Goal: Task Accomplishment & Management: Manage account settings

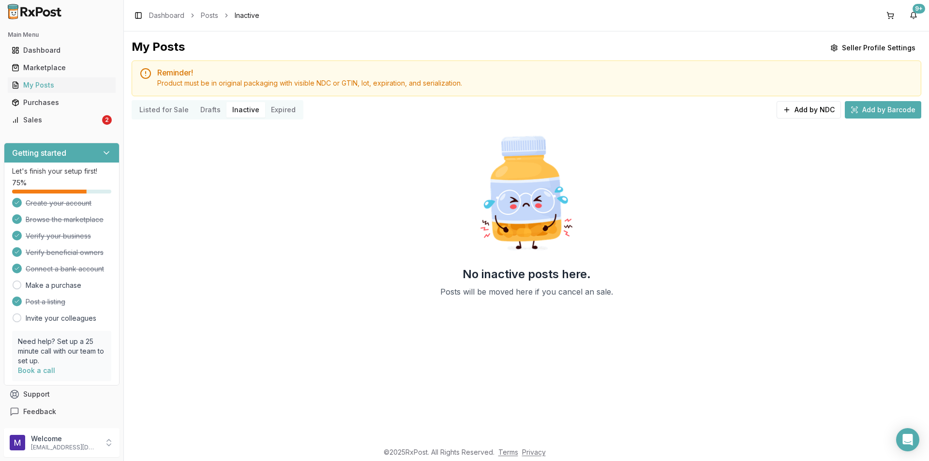
click at [152, 113] on button "Listed for Sale" at bounding box center [164, 109] width 61 height 15
click at [81, 120] on div "Sales" at bounding box center [56, 120] width 89 height 10
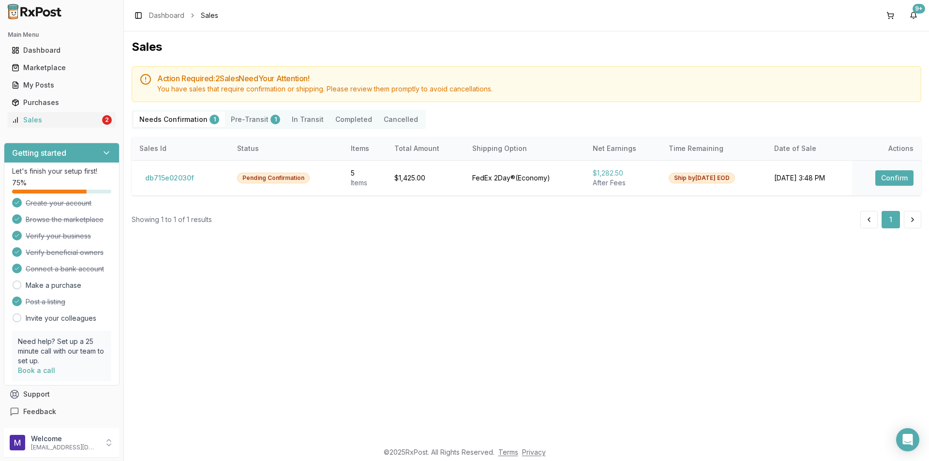
click at [245, 123] on button "Pre-Transit 1" at bounding box center [255, 119] width 61 height 15
click at [182, 122] on Confirmation "Needs Confirmation 1" at bounding box center [179, 119] width 91 height 15
click at [177, 180] on button "db715e02030f" at bounding box center [169, 177] width 61 height 15
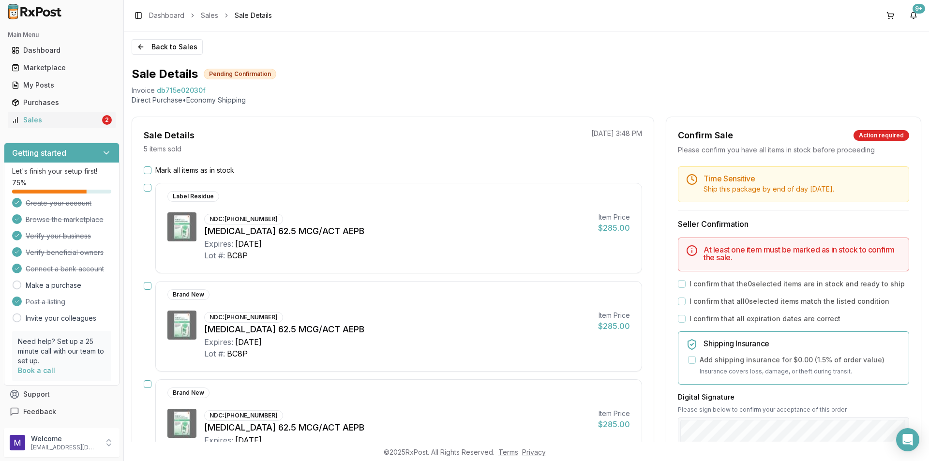
click at [146, 170] on button "Mark all items as in stock" at bounding box center [148, 171] width 8 height 8
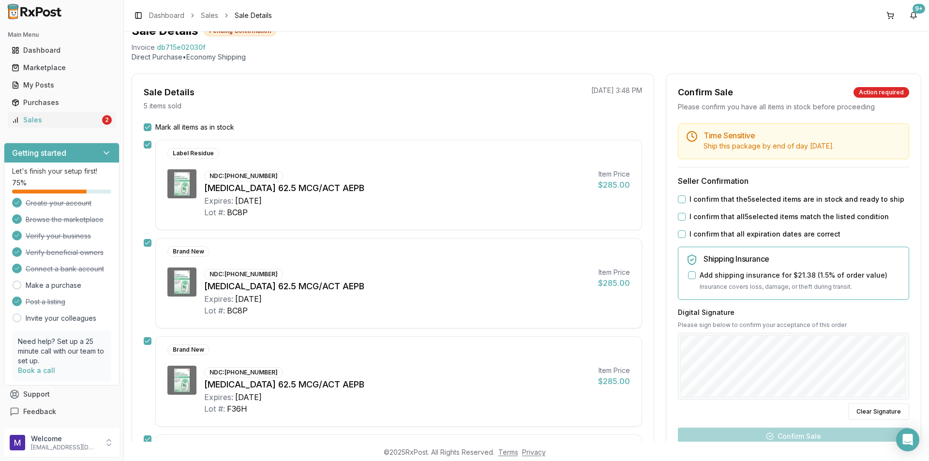
scroll to position [97, 0]
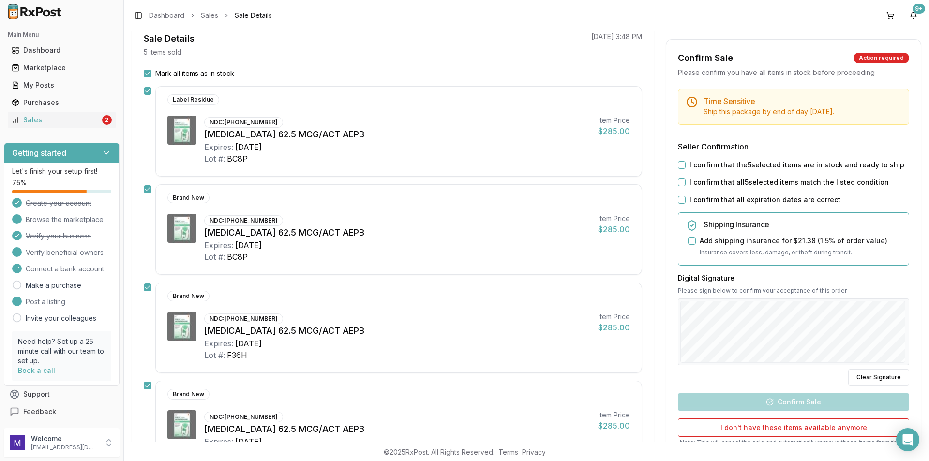
click at [682, 167] on button "I confirm that the 5 selected items are in stock and ready to ship" at bounding box center [682, 165] width 8 height 8
click at [678, 182] on button "I confirm that all 5 selected items match the listed condition" at bounding box center [682, 183] width 8 height 8
click at [679, 197] on button "I confirm that all expiration dates are correct" at bounding box center [682, 200] width 8 height 8
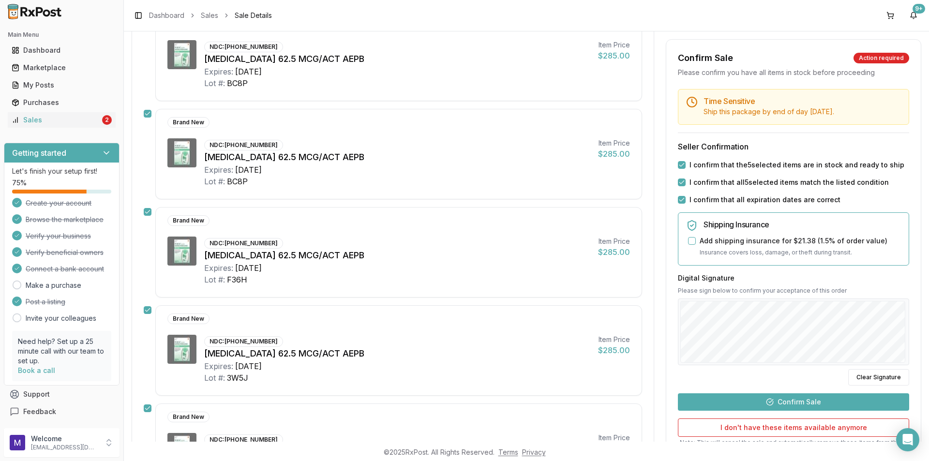
scroll to position [242, 0]
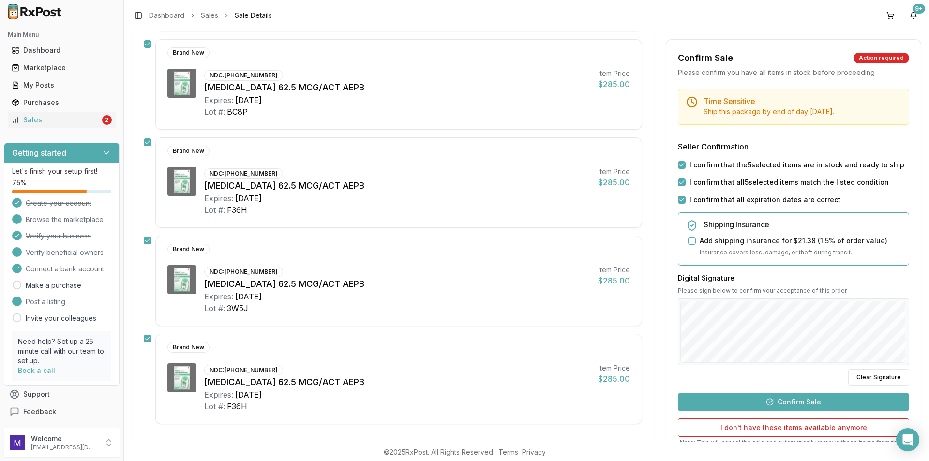
click at [789, 403] on button "Confirm Sale" at bounding box center [793, 402] width 231 height 17
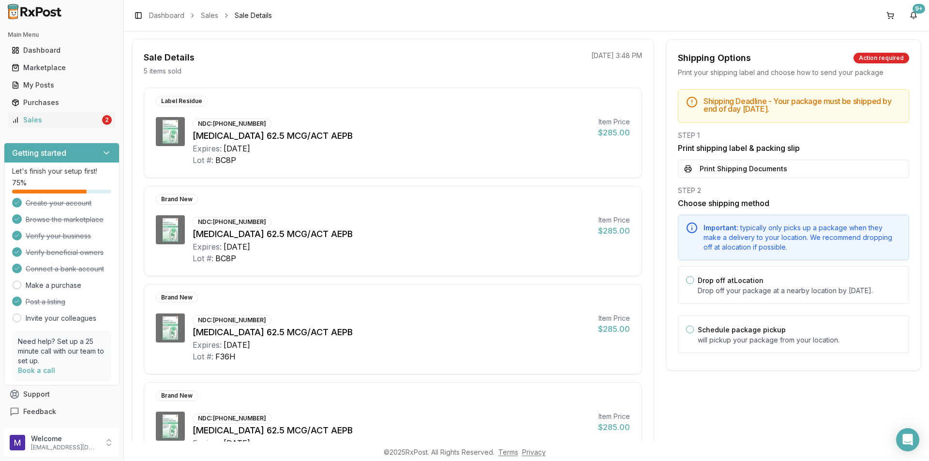
scroll to position [0, 0]
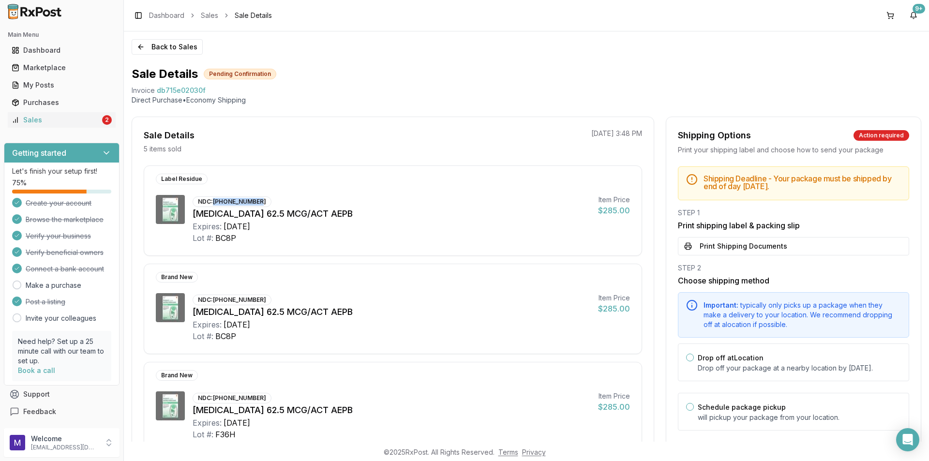
drag, startPoint x: 259, startPoint y: 204, endPoint x: 215, endPoint y: 205, distance: 43.6
click at [215, 205] on div "NDC: 00173-0873-10" at bounding box center [232, 202] width 79 height 11
copy div "[PHONE_NUMBER]"
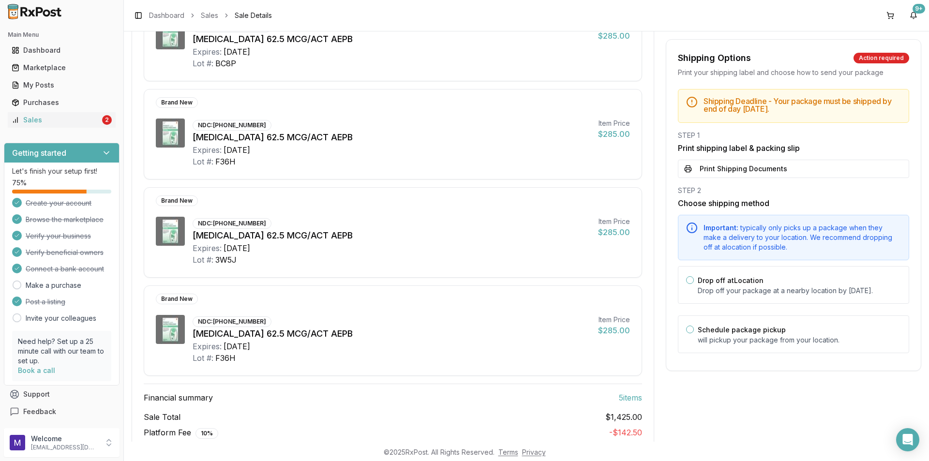
scroll to position [290, 0]
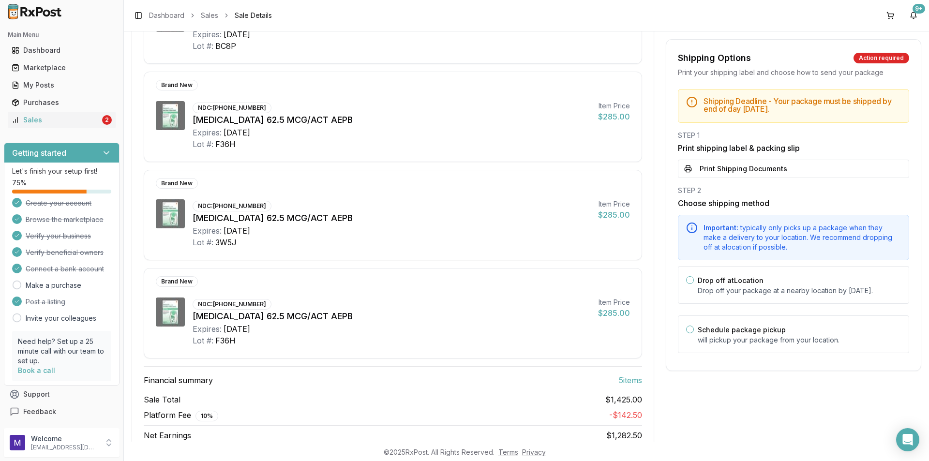
click at [752, 178] on div "Shipping Deadline - Your package must be shipped by end of day Thursday, Septem…" at bounding box center [794, 224] width 255 height 270
click at [757, 166] on button "Print Shipping Documents" at bounding box center [793, 169] width 231 height 18
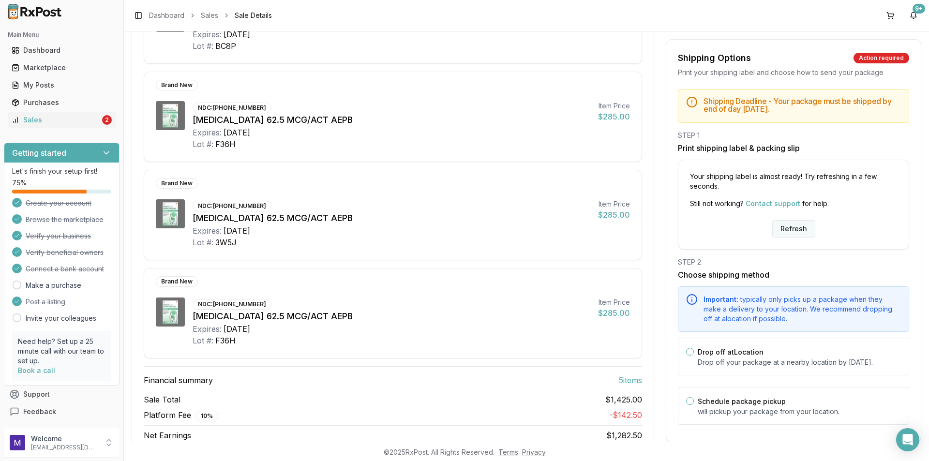
click at [773, 231] on button "Refresh" at bounding box center [794, 228] width 43 height 17
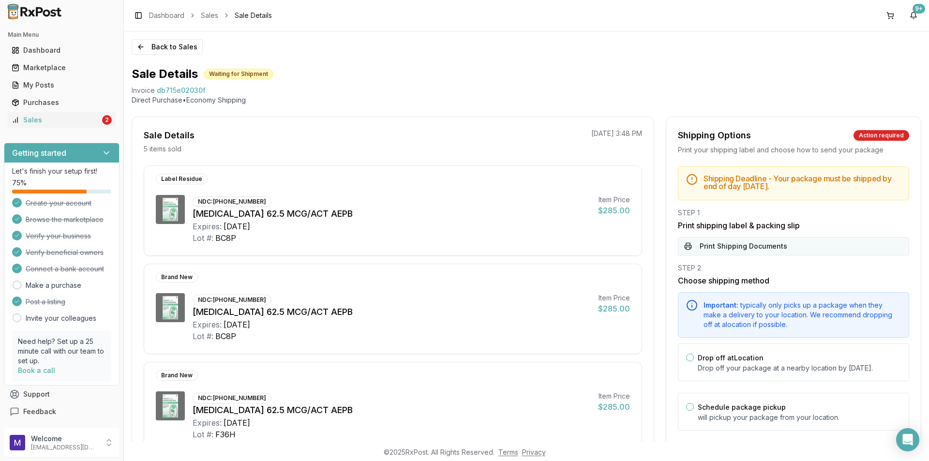
click at [763, 250] on button "Print Shipping Documents" at bounding box center [793, 246] width 231 height 18
click at [764, 247] on button "Print Shipping Documents" at bounding box center [793, 246] width 231 height 18
click at [61, 120] on div "Sales" at bounding box center [56, 120] width 89 height 10
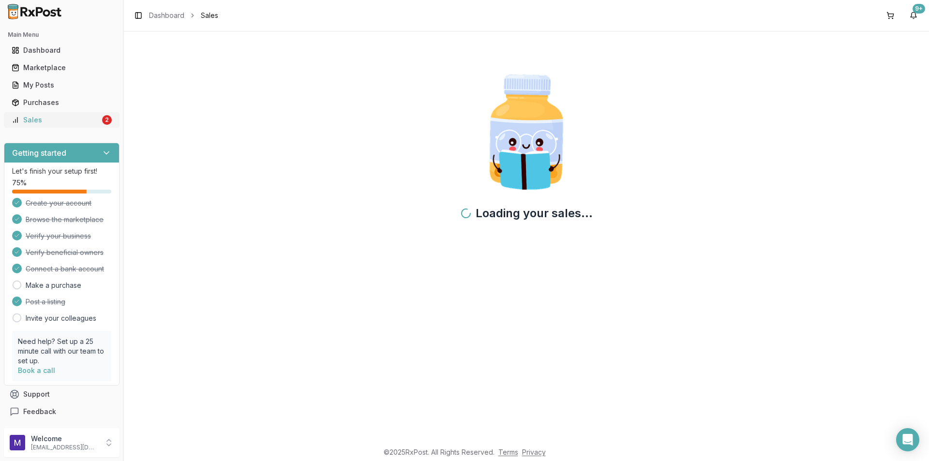
click at [61, 120] on div "Sales" at bounding box center [56, 120] width 89 height 10
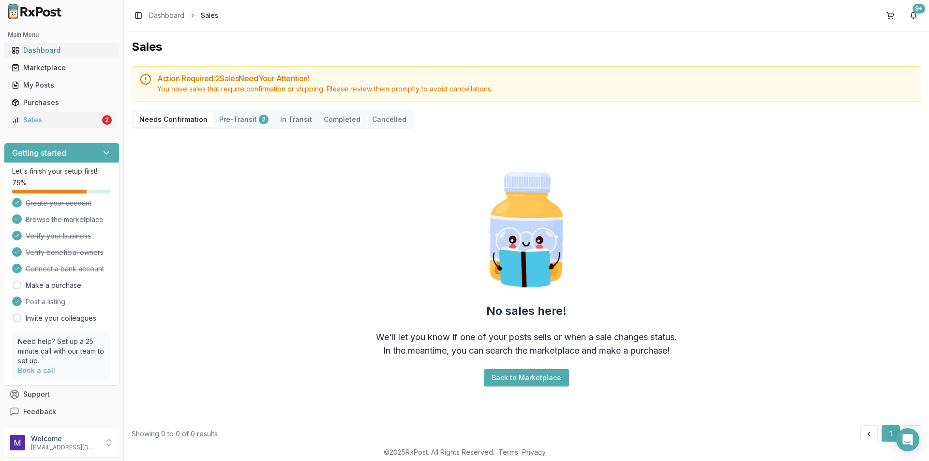
click at [88, 46] on div "Dashboard" at bounding box center [62, 51] width 100 height 10
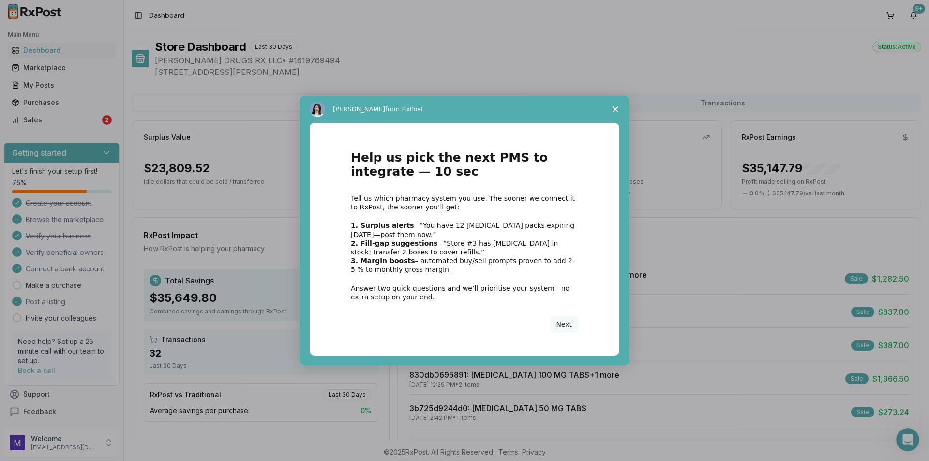
click at [614, 113] on span "Close survey" at bounding box center [615, 109] width 27 height 27
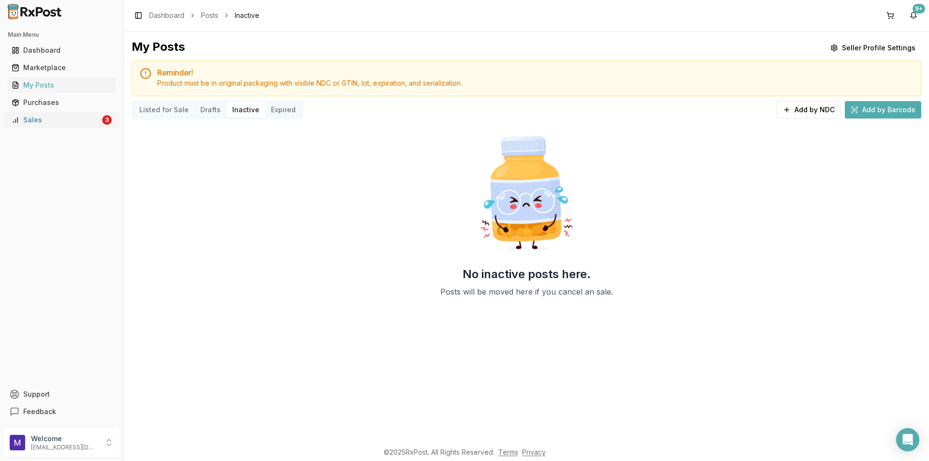
click at [63, 122] on div "Sales" at bounding box center [56, 120] width 89 height 10
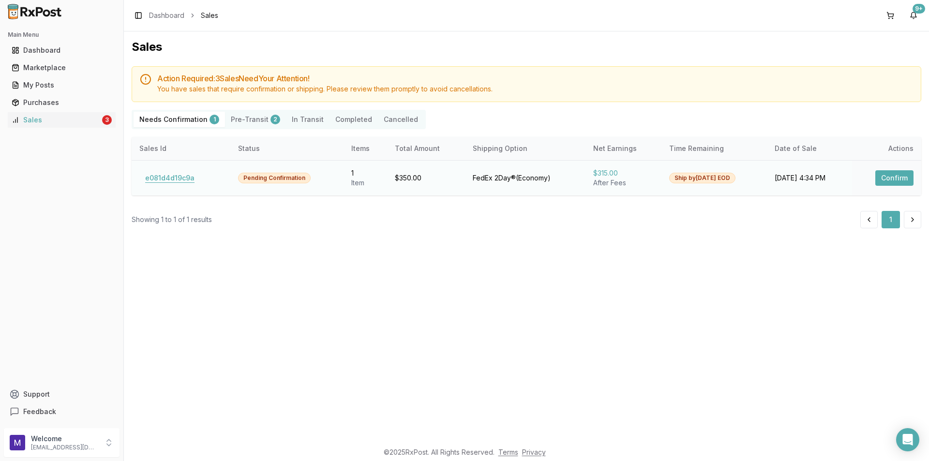
click at [172, 174] on button "e081d4d19c9a" at bounding box center [169, 177] width 61 height 15
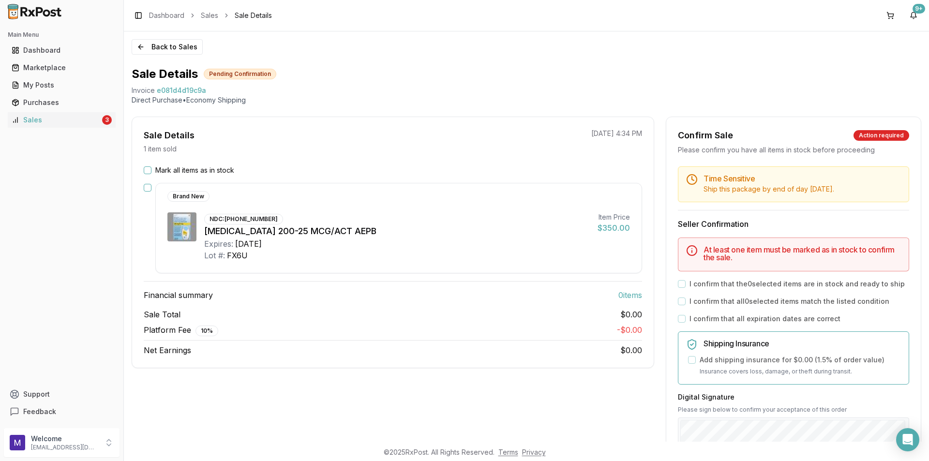
click at [144, 169] on button "Mark all items as in stock" at bounding box center [148, 171] width 8 height 8
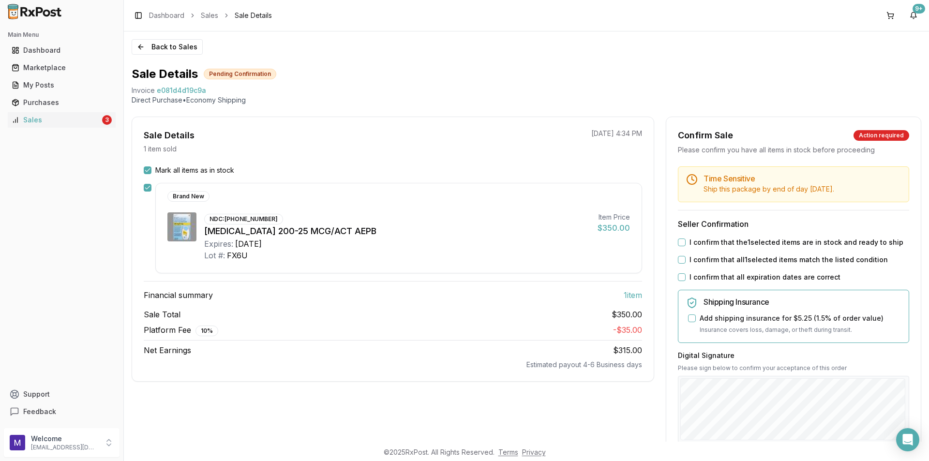
click at [679, 239] on button "I confirm that the 1 selected items are in stock and ready to ship" at bounding box center [682, 243] width 8 height 8
click at [680, 259] on button "I confirm that all 1 selected items match the listed condition" at bounding box center [682, 260] width 8 height 8
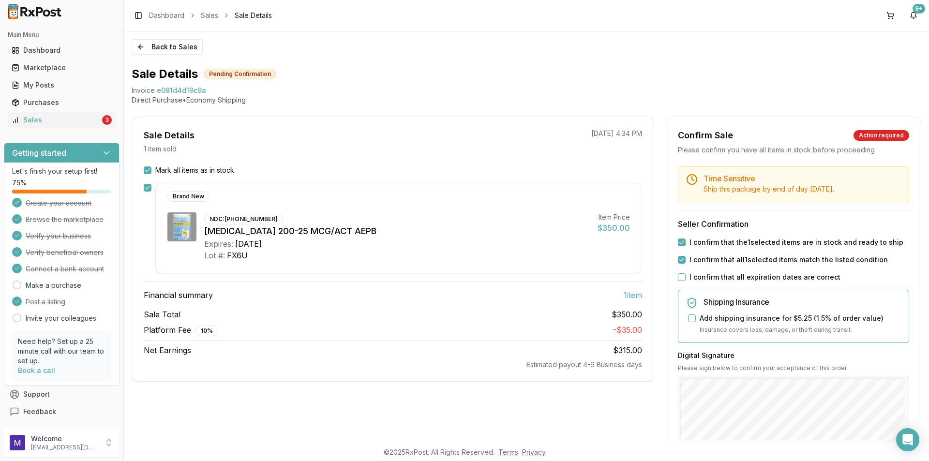
click at [680, 274] on button "I confirm that all expiration dates are correct" at bounding box center [682, 278] width 8 height 8
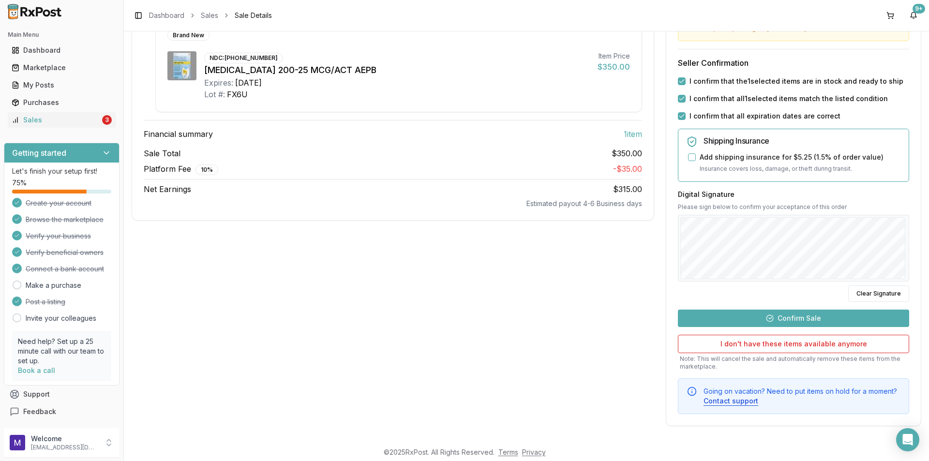
click at [773, 310] on button "Confirm Sale" at bounding box center [793, 318] width 231 height 17
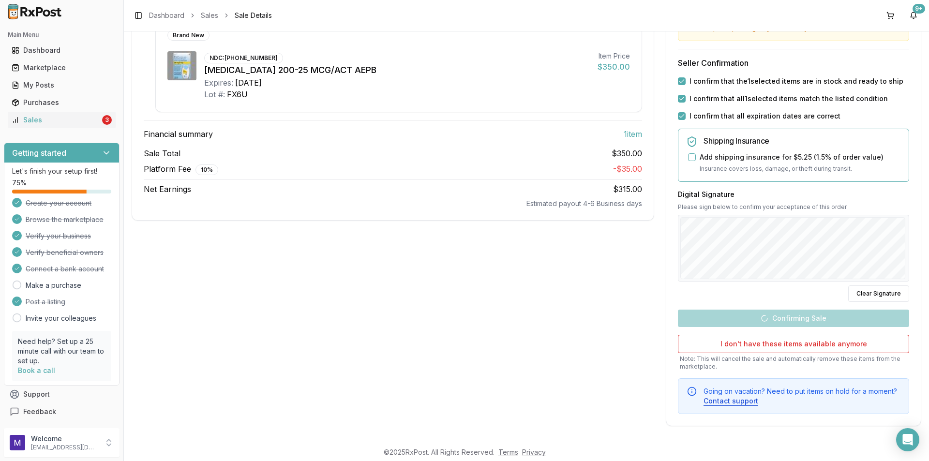
scroll to position [32, 0]
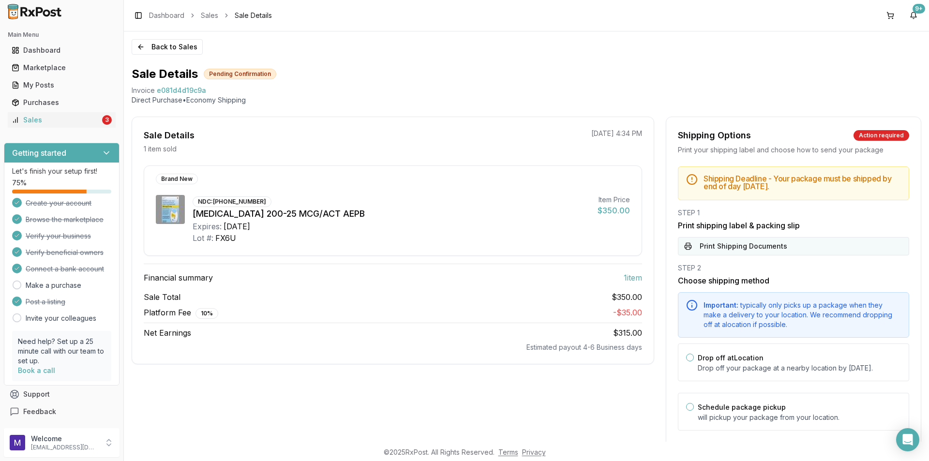
click at [741, 250] on button "Print Shipping Documents" at bounding box center [793, 246] width 231 height 18
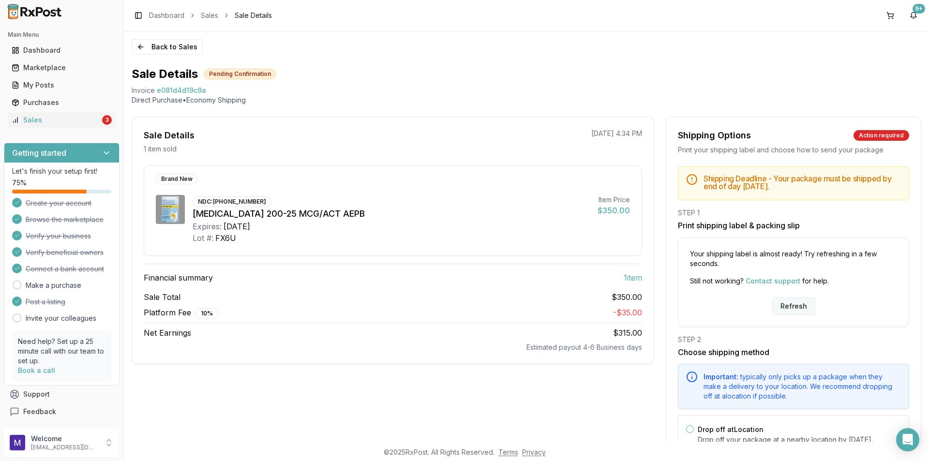
click at [805, 303] on button "Refresh" at bounding box center [794, 306] width 43 height 17
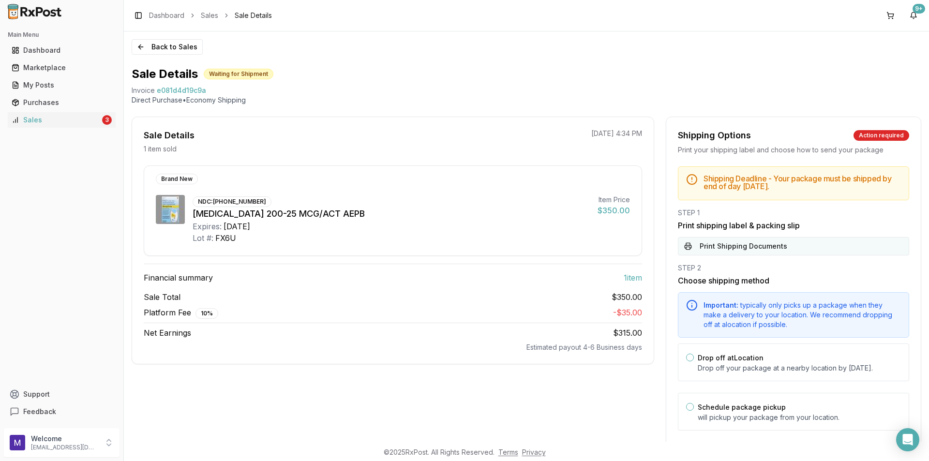
click at [771, 248] on button "Print Shipping Documents" at bounding box center [793, 246] width 231 height 18
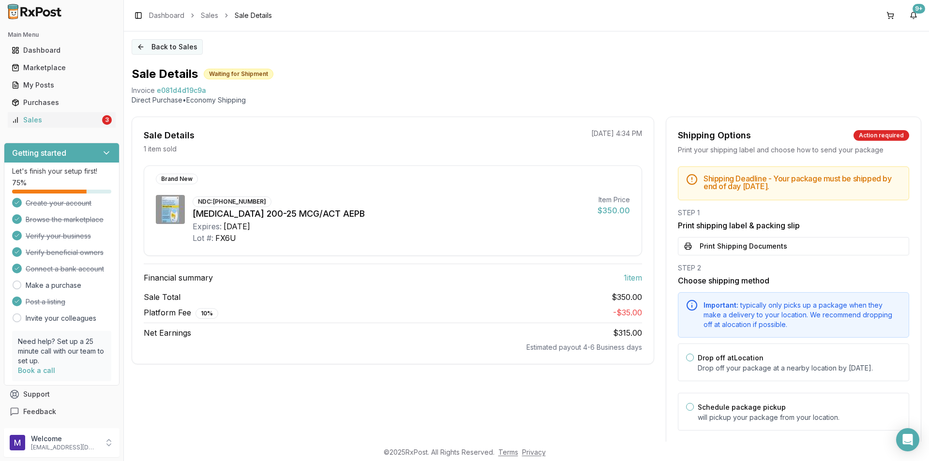
click at [147, 44] on button "Back to Sales" at bounding box center [167, 46] width 71 height 15
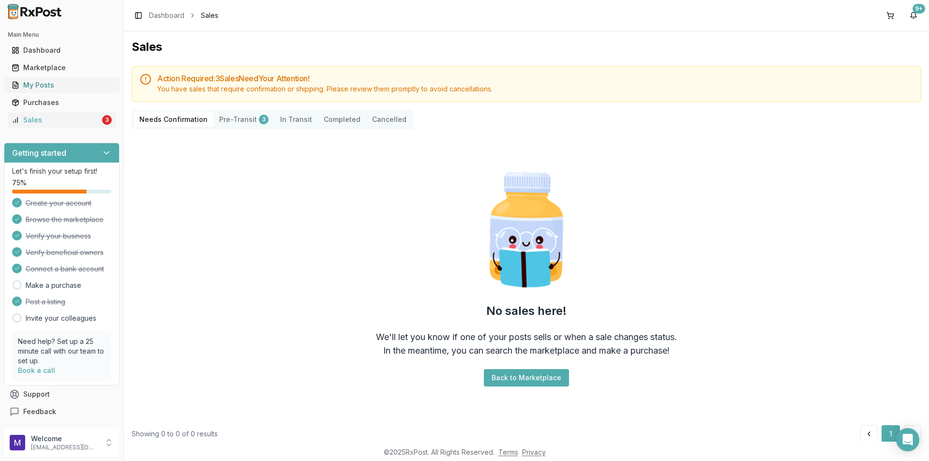
click at [66, 81] on div "My Posts" at bounding box center [62, 85] width 100 height 10
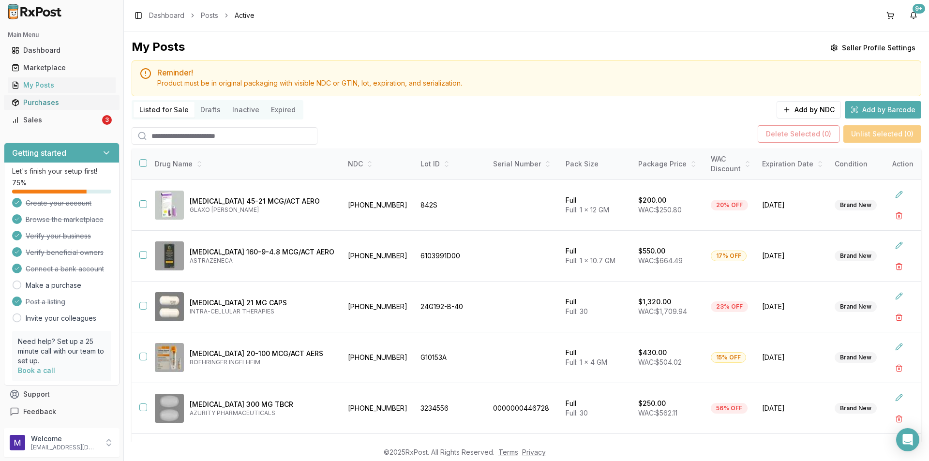
click at [64, 98] on div "Purchases" at bounding box center [62, 103] width 100 height 10
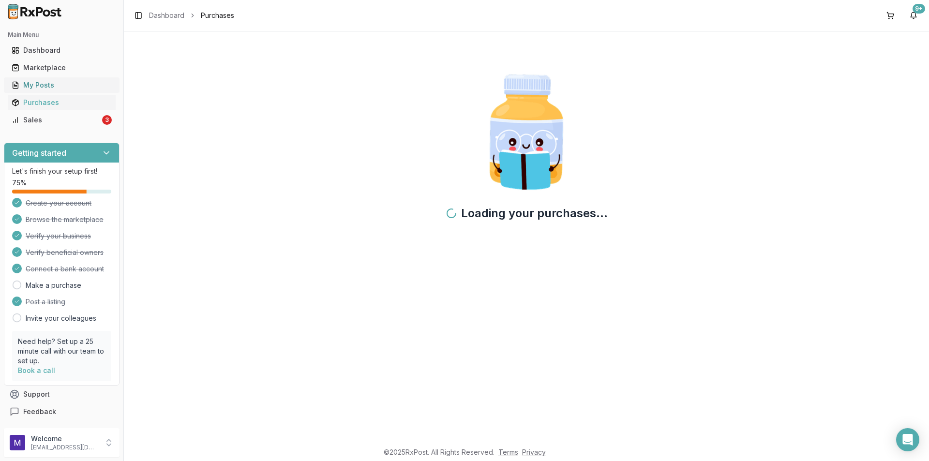
click at [62, 81] on div "My Posts" at bounding box center [62, 85] width 100 height 10
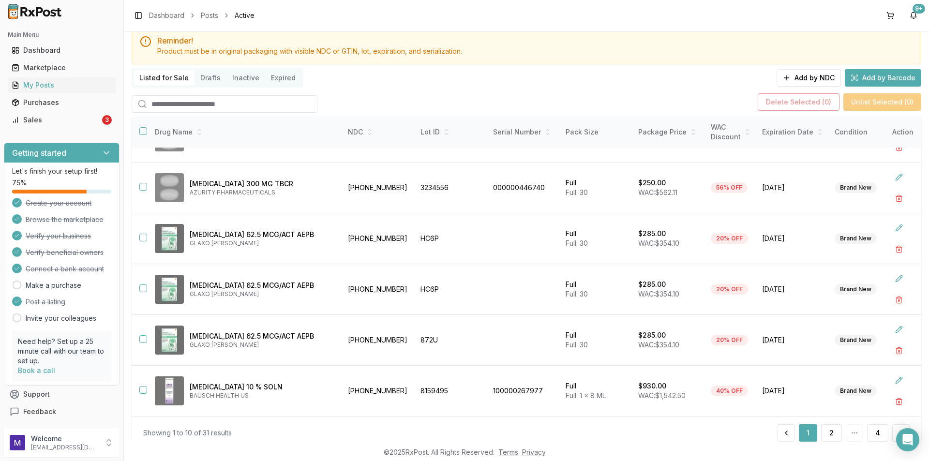
scroll to position [63, 0]
